Goal: Obtain resource: Download file/media

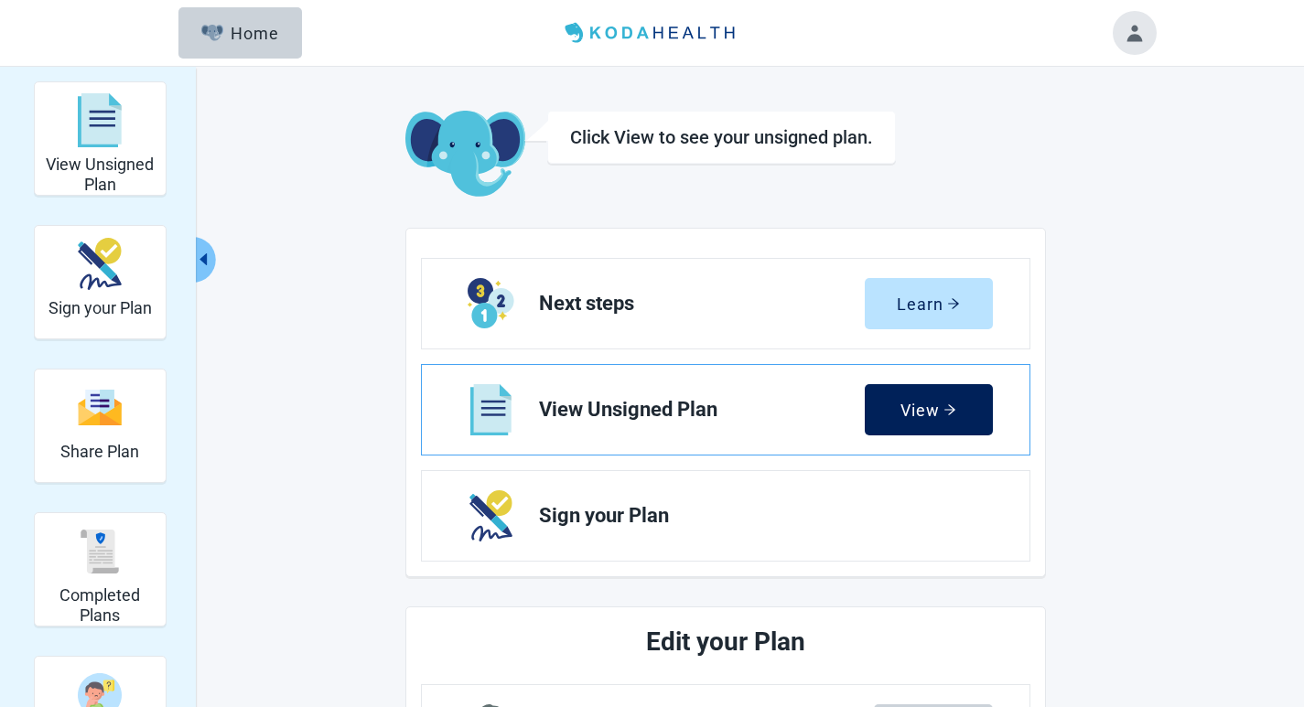
click at [901, 410] on div "View" at bounding box center [929, 410] width 56 height 18
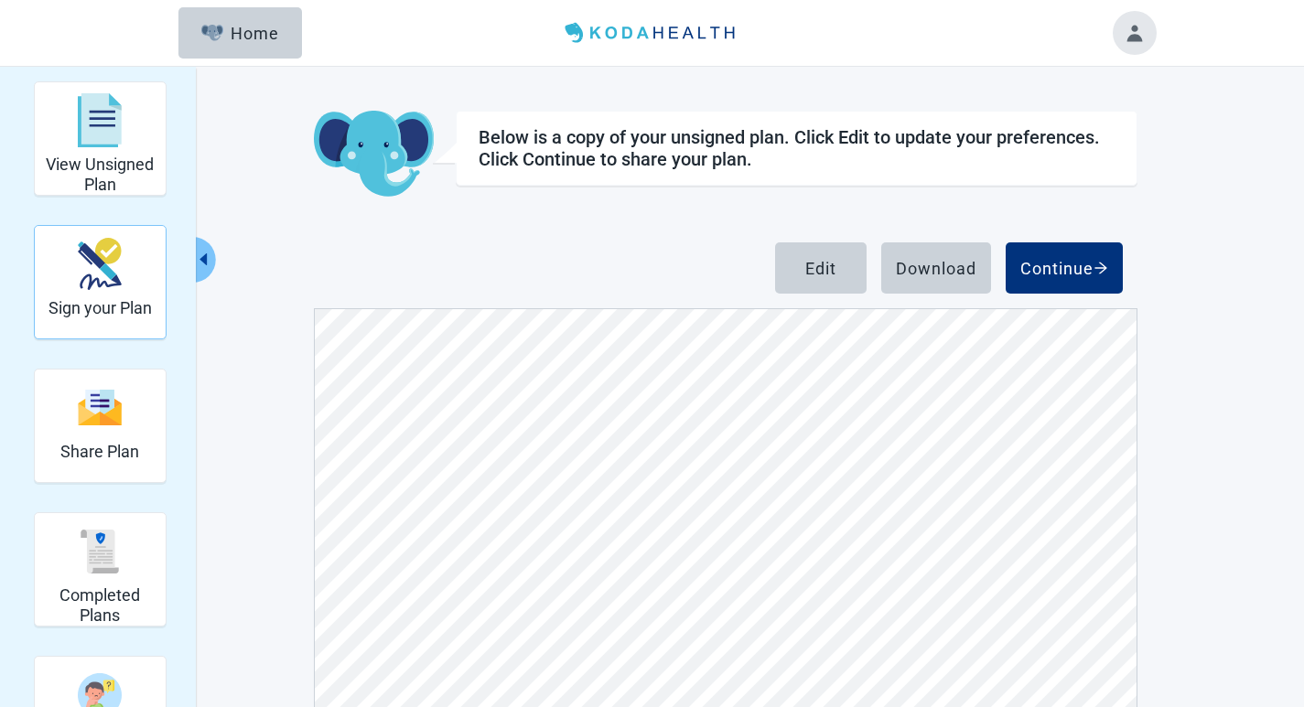
click at [99, 281] on img "Sign your Plan" at bounding box center [100, 264] width 44 height 52
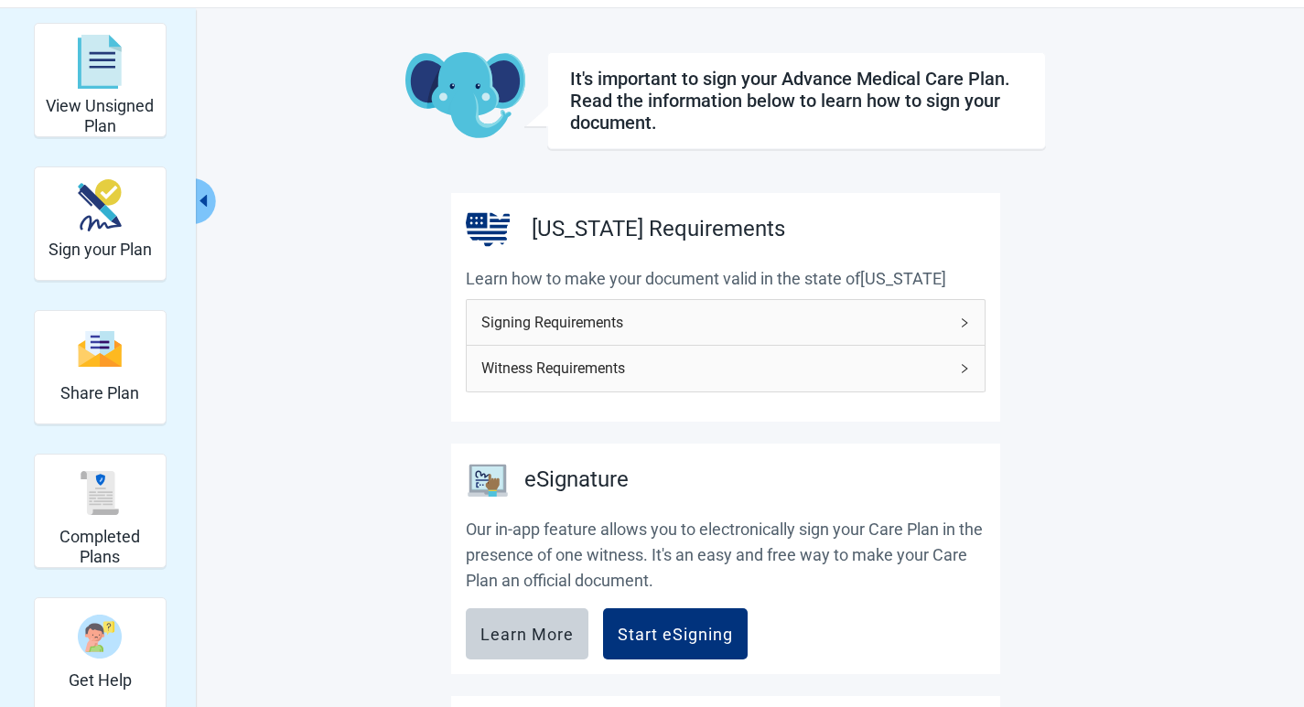
scroll to position [92, 0]
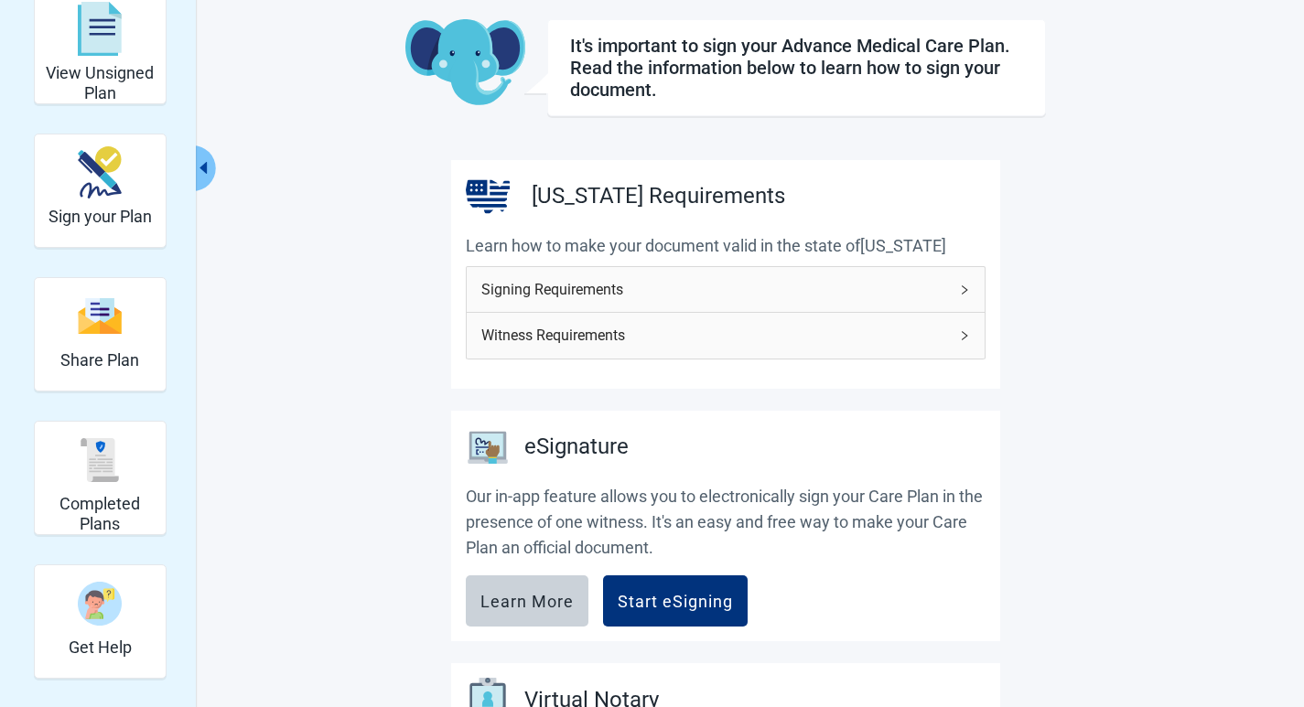
click at [961, 286] on icon "right" at bounding box center [964, 290] width 11 height 11
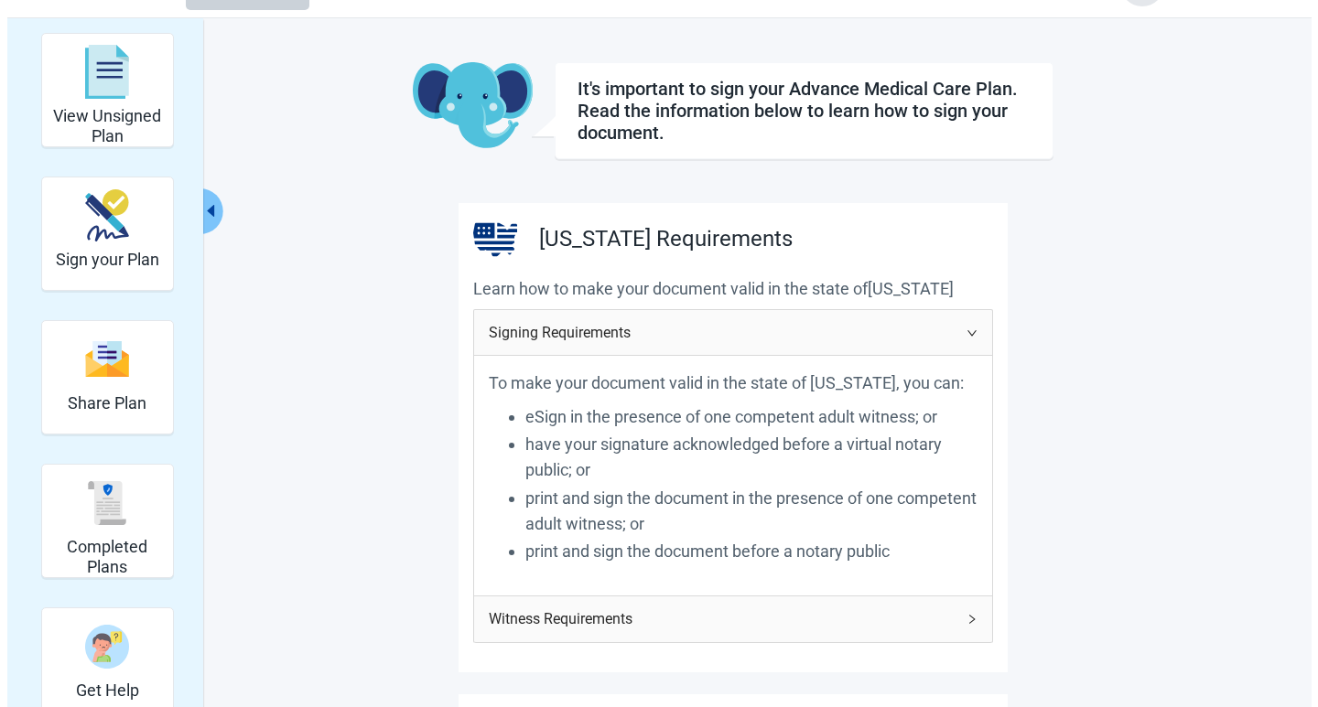
scroll to position [0, 0]
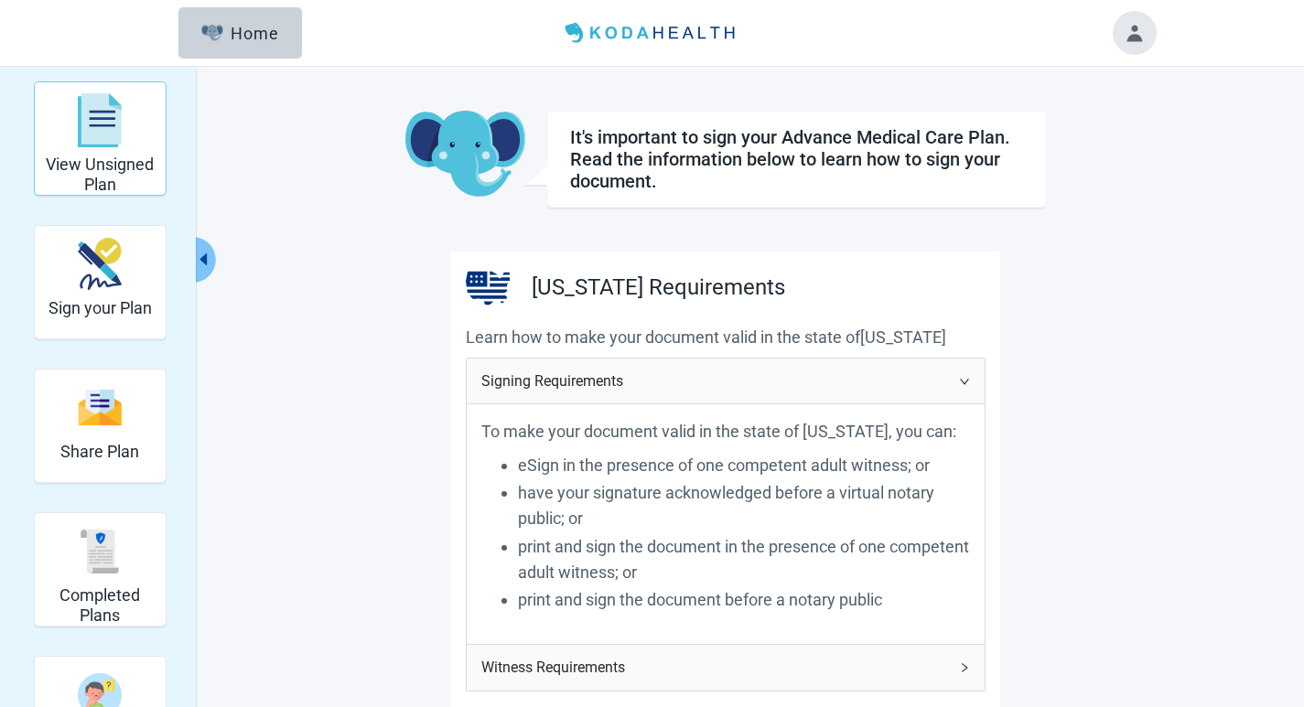
click at [119, 135] on img "View Unsigned Plan" at bounding box center [100, 120] width 44 height 55
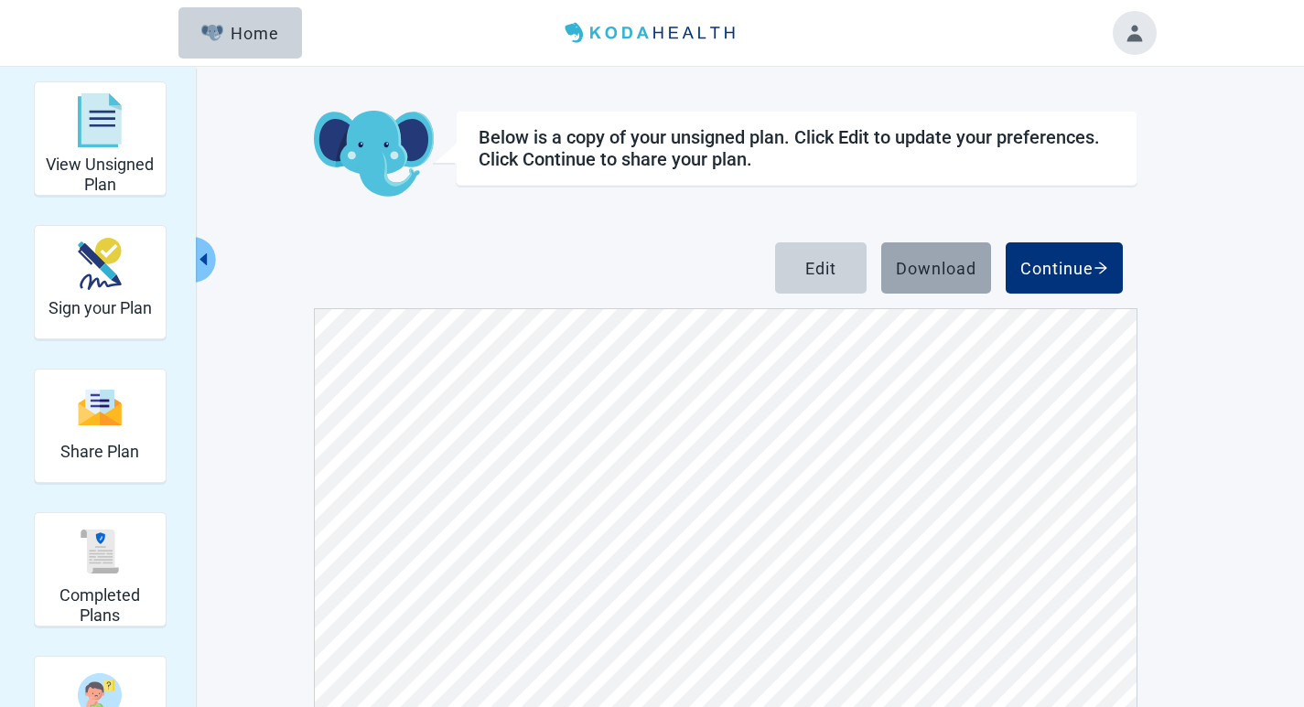
click at [938, 274] on div "Download" at bounding box center [936, 268] width 81 height 18
